Goal: Task Accomplishment & Management: Manage account settings

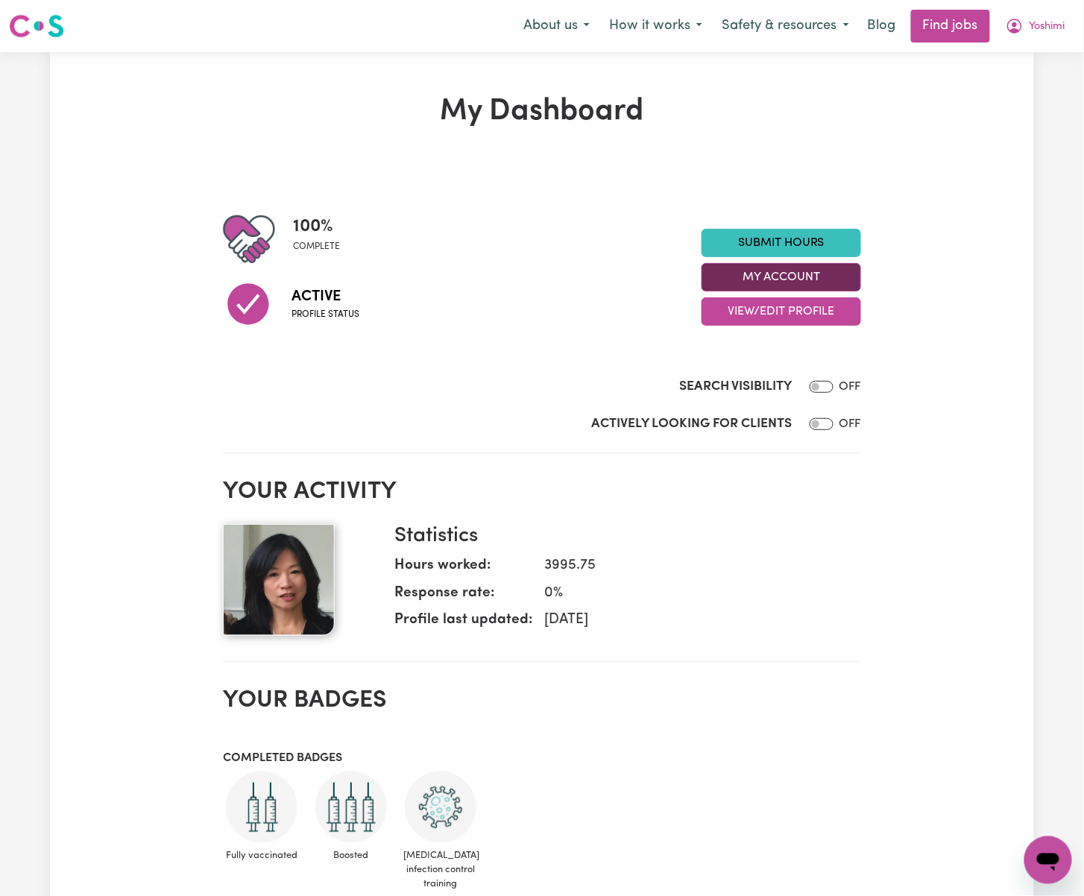
click at [836, 271] on button "My Account" at bounding box center [782, 277] width 160 height 28
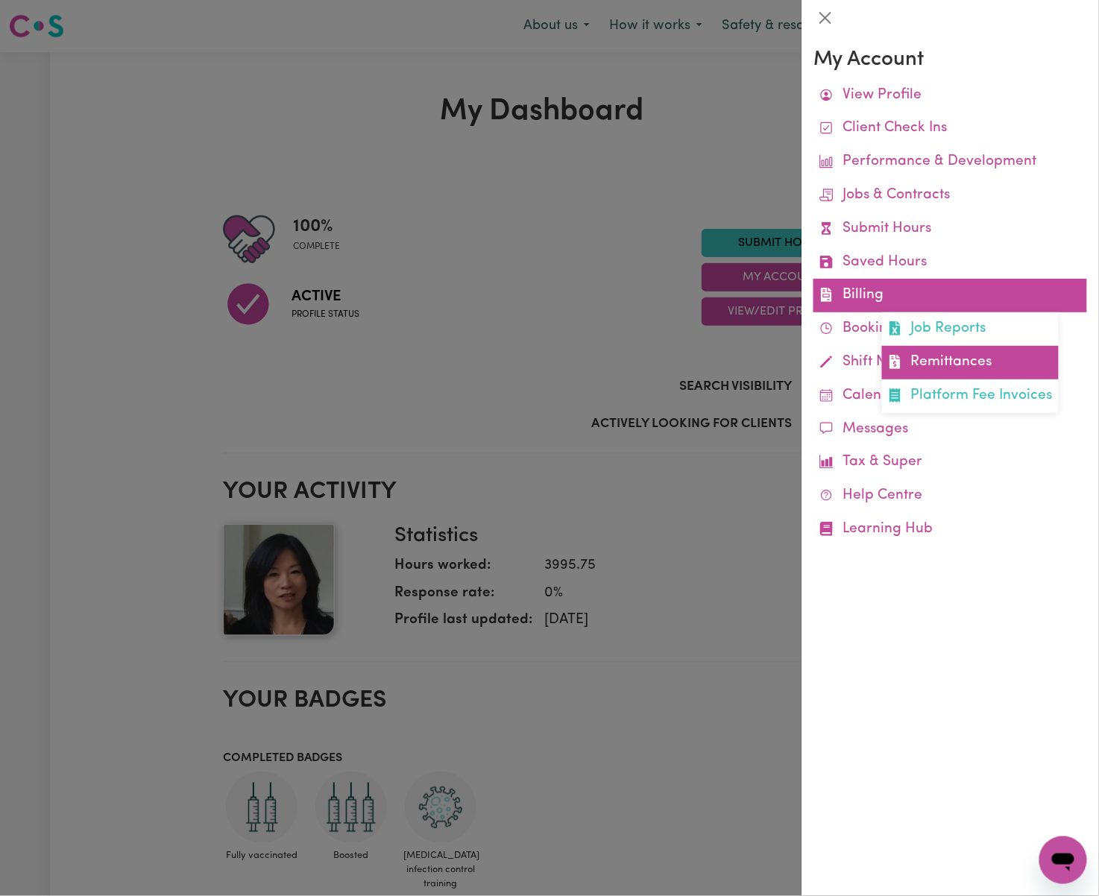
click at [956, 370] on link "Remittances" at bounding box center [970, 363] width 177 height 34
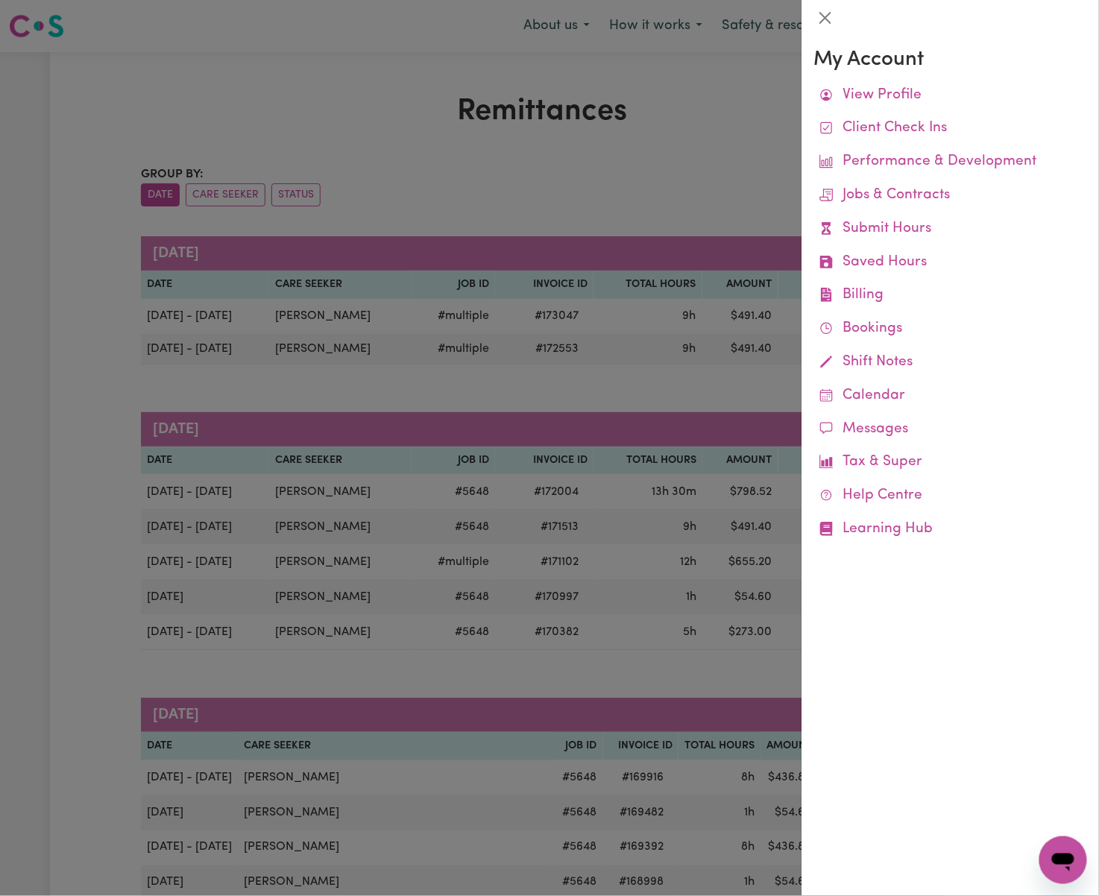
click at [688, 204] on div at bounding box center [549, 448] width 1099 height 896
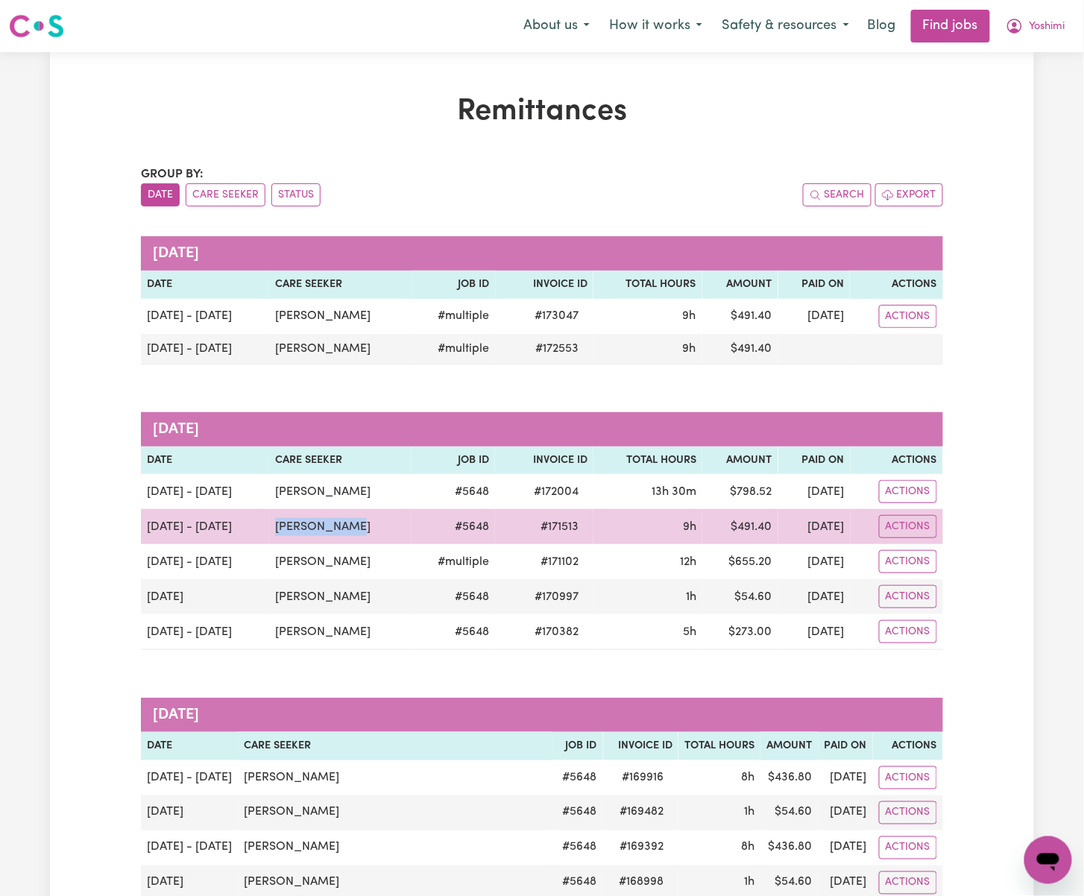
drag, startPoint x: 358, startPoint y: 525, endPoint x: 268, endPoint y: 535, distance: 90.0
click at [269, 535] on td "[PERSON_NAME]" at bounding box center [340, 526] width 142 height 35
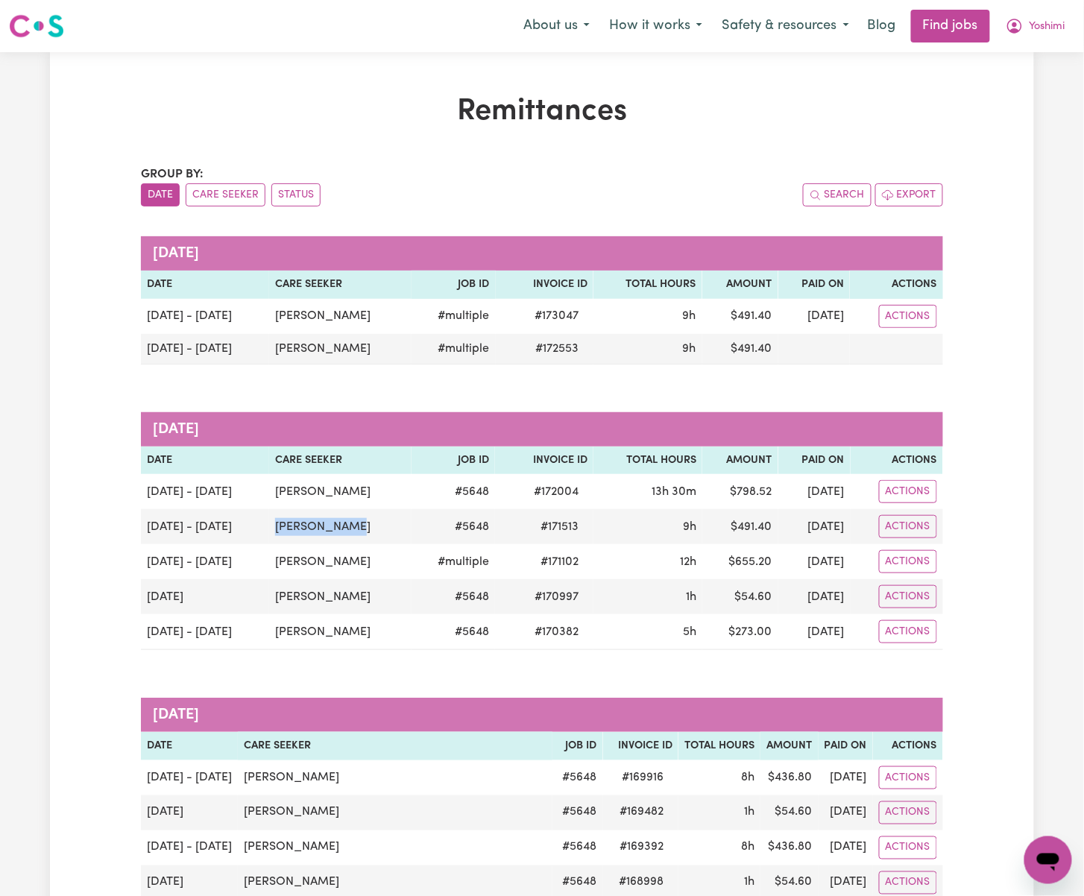
copy td "[PERSON_NAME]"
click at [1030, 22] on span "Yoshimi" at bounding box center [1048, 27] width 36 height 16
click at [1045, 105] on link "Logout" at bounding box center [1016, 114] width 118 height 28
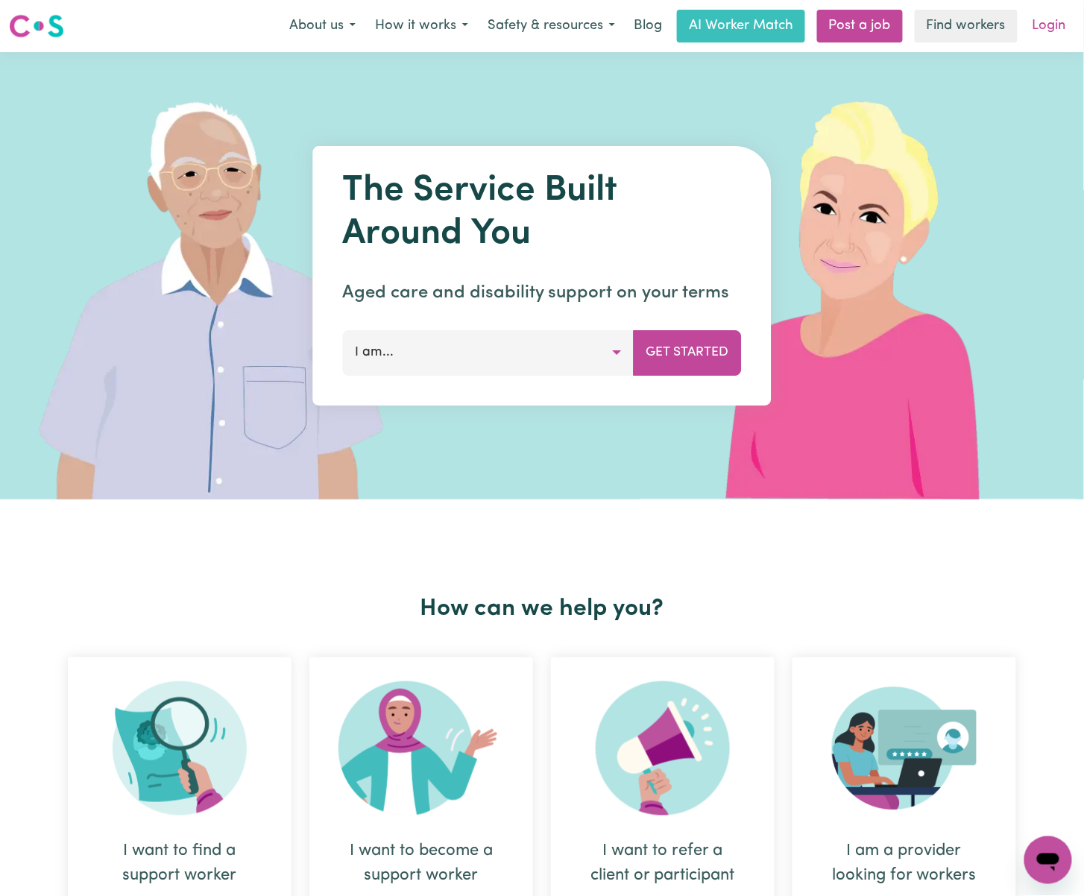
click at [1054, 27] on link "Login" at bounding box center [1049, 26] width 51 height 33
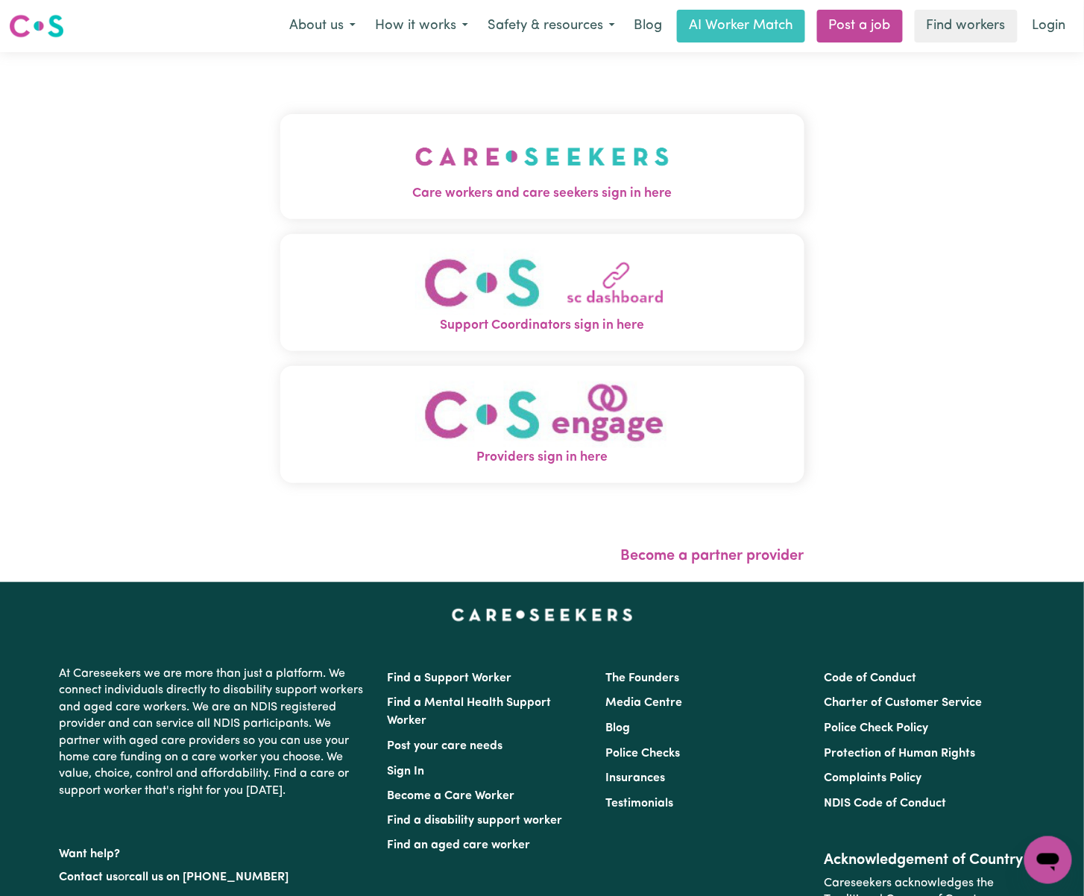
click at [523, 194] on span "Care workers and care seekers sign in here" at bounding box center [542, 193] width 524 height 19
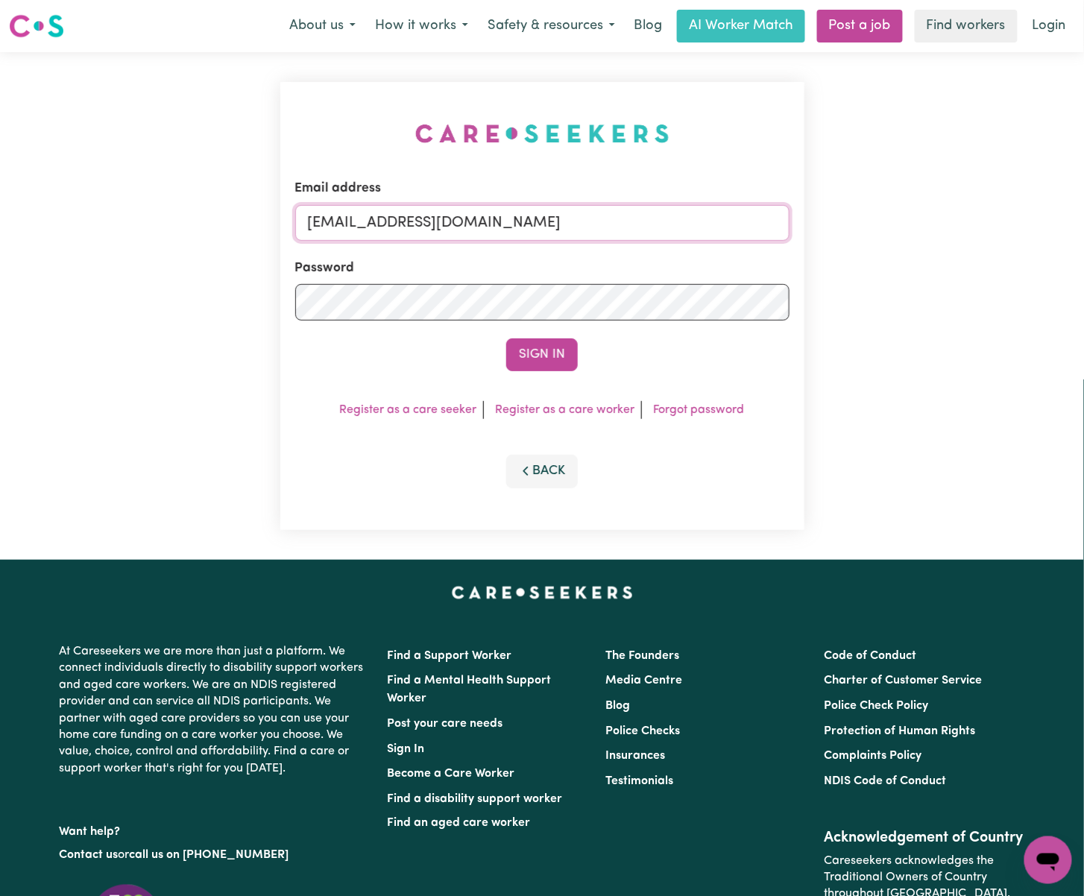
drag, startPoint x: 385, startPoint y: 218, endPoint x: 1110, endPoint y: 221, distance: 725.6
click at [1083, 221] on html "Menu About us How it works Safety & resources Blog AI Worker Match Post a job F…" at bounding box center [542, 577] width 1084 height 1154
paste input "paulinethomasAPPROVEDBYFRANKIE"
click at [506, 339] on button "Sign In" at bounding box center [542, 355] width 72 height 33
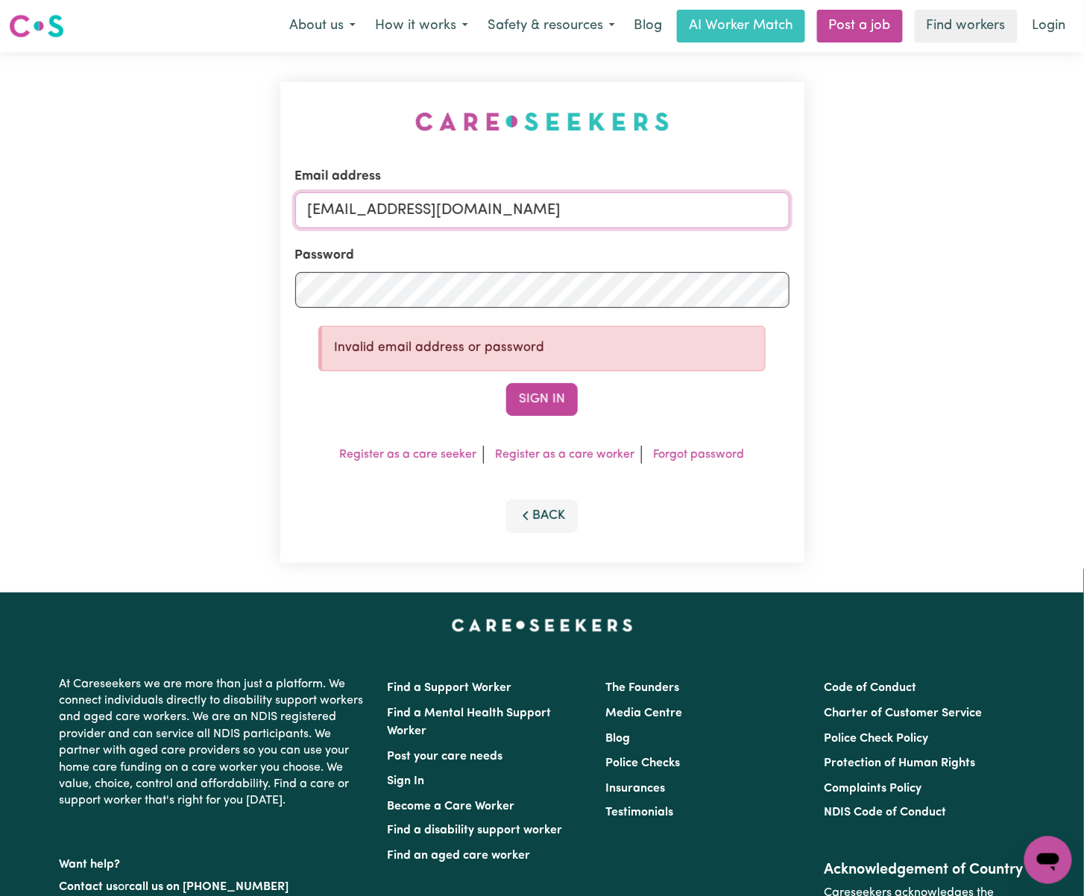
click at [470, 210] on input "[EMAIL_ADDRESS][DOMAIN_NAME]" at bounding box center [542, 210] width 494 height 36
drag, startPoint x: 469, startPoint y: 210, endPoint x: 379, endPoint y: 210, distance: 90.2
click at [379, 210] on input "[EMAIL_ADDRESS][DOMAIN_NAME]" at bounding box center [542, 210] width 494 height 36
click at [564, 216] on input "[EMAIL_ADDRESS][DOMAIN_NAME]" at bounding box center [542, 210] width 494 height 36
drag, startPoint x: 476, startPoint y: 207, endPoint x: 624, endPoint y: 206, distance: 148.4
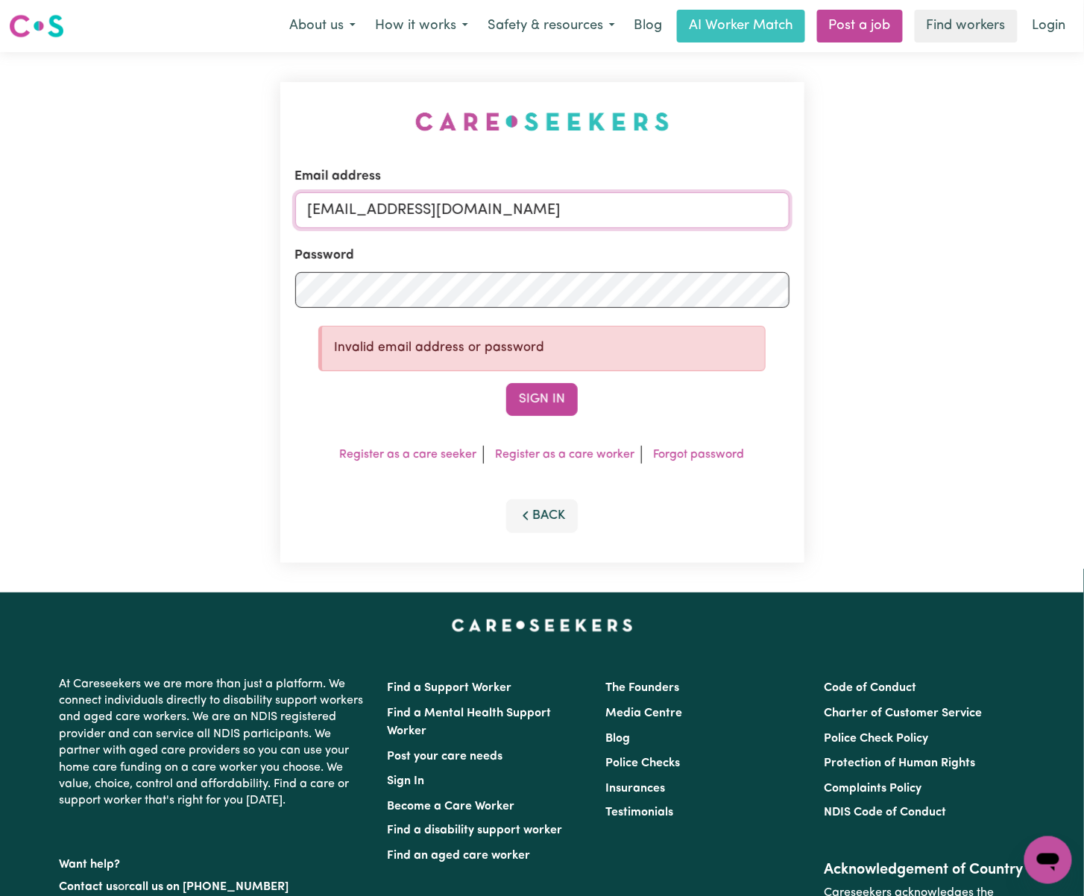
click at [624, 204] on input "[EMAIL_ADDRESS][DOMAIN_NAME]" at bounding box center [542, 210] width 494 height 36
type input "[EMAIL_ADDRESS][DOMAIN_NAME]"
click at [506, 383] on button "Sign In" at bounding box center [542, 399] width 72 height 33
